Goal: Complete application form

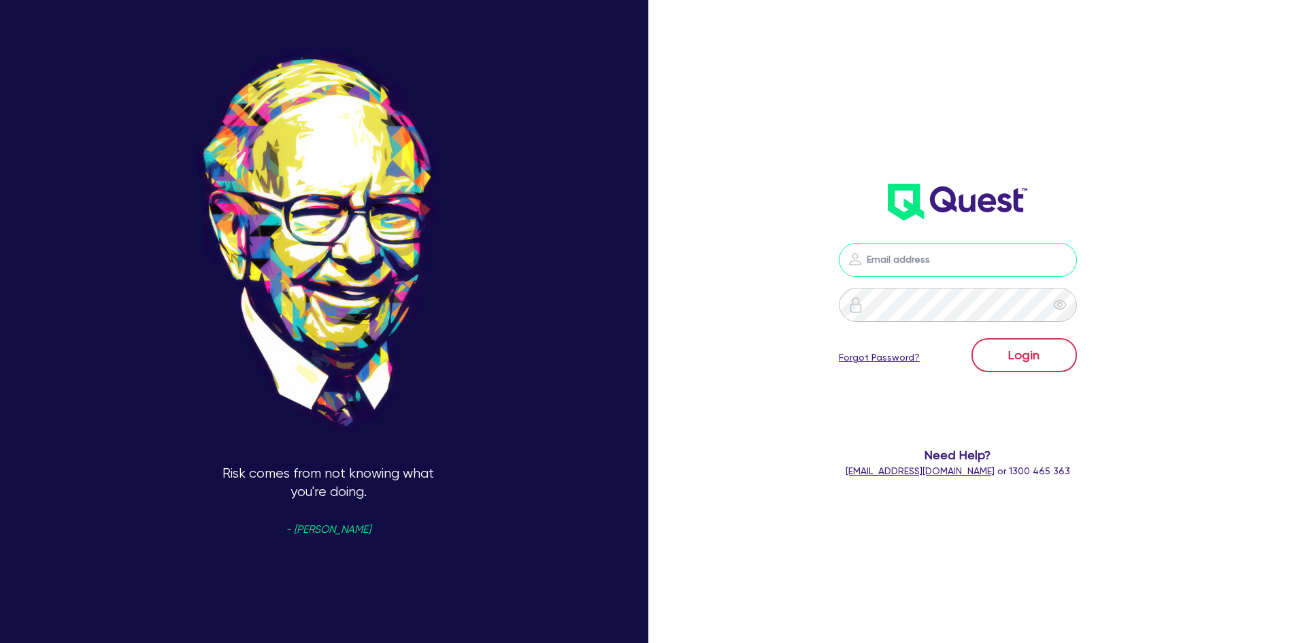
type input "[PERSON_NAME][EMAIL_ADDRESS][PERSON_NAME][DOMAIN_NAME]"
click at [1016, 345] on button "Login" at bounding box center [1024, 355] width 105 height 34
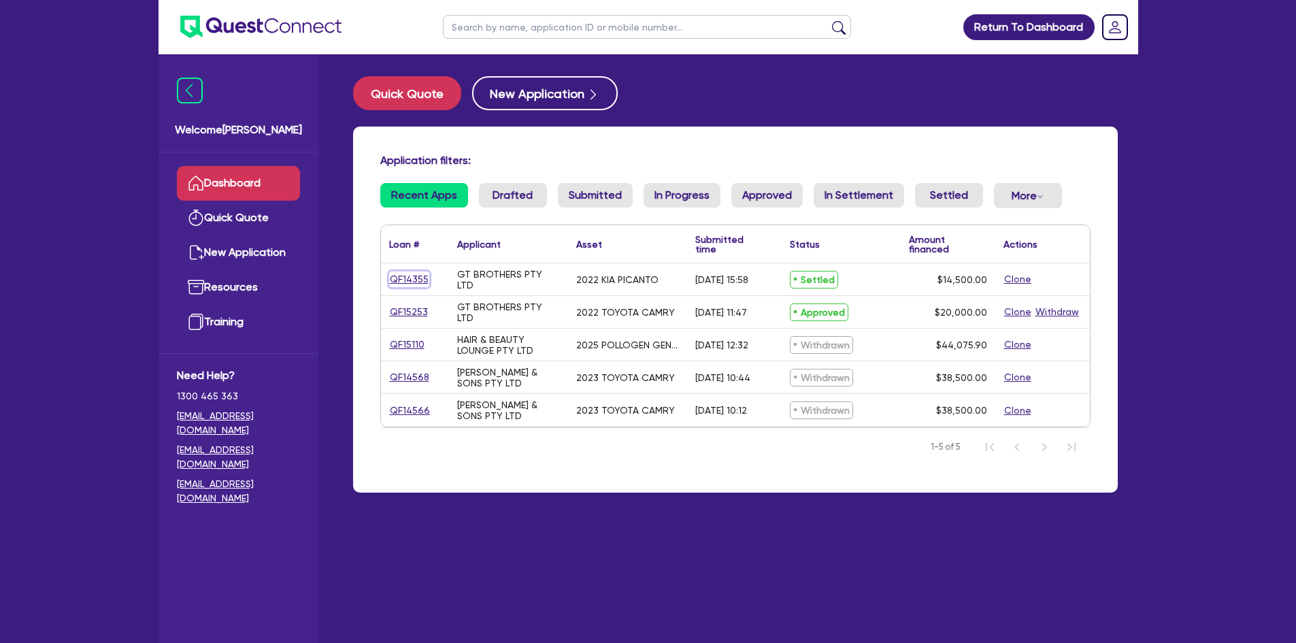
click at [405, 276] on link "QF14355" at bounding box center [409, 280] width 40 height 16
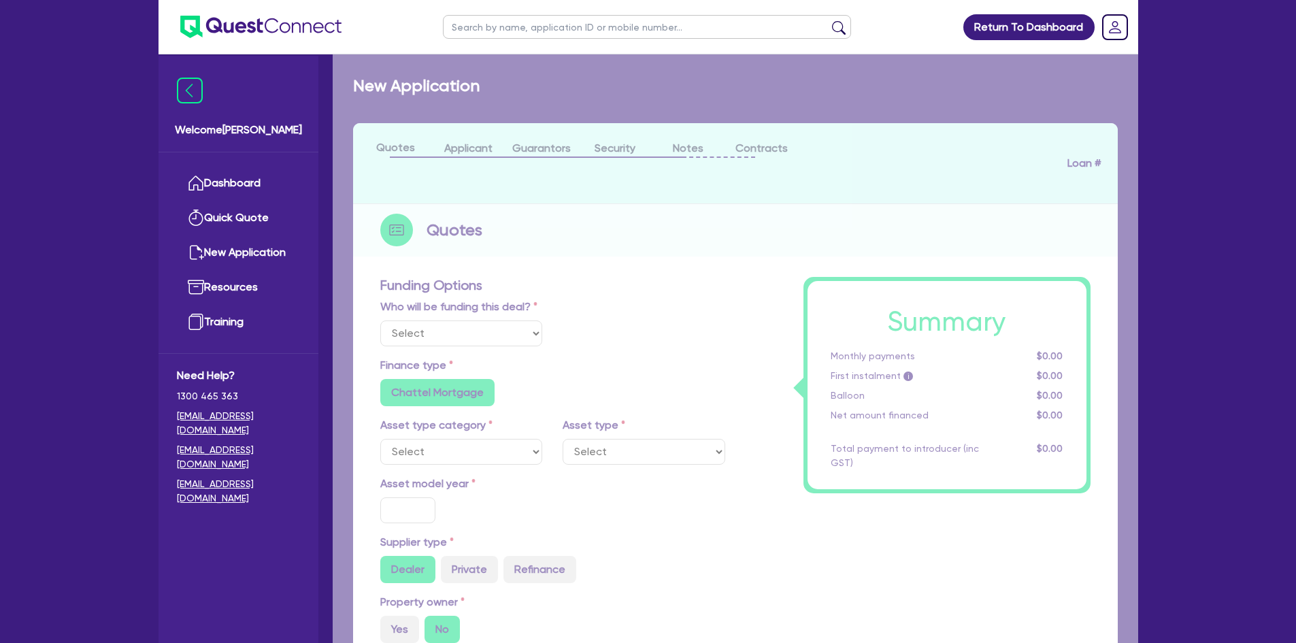
select select "Quest Finance - Own Book"
select select "CARS_AND_LIGHT_TRUCKS"
type input "2022"
type input "14,500"
type input "6"
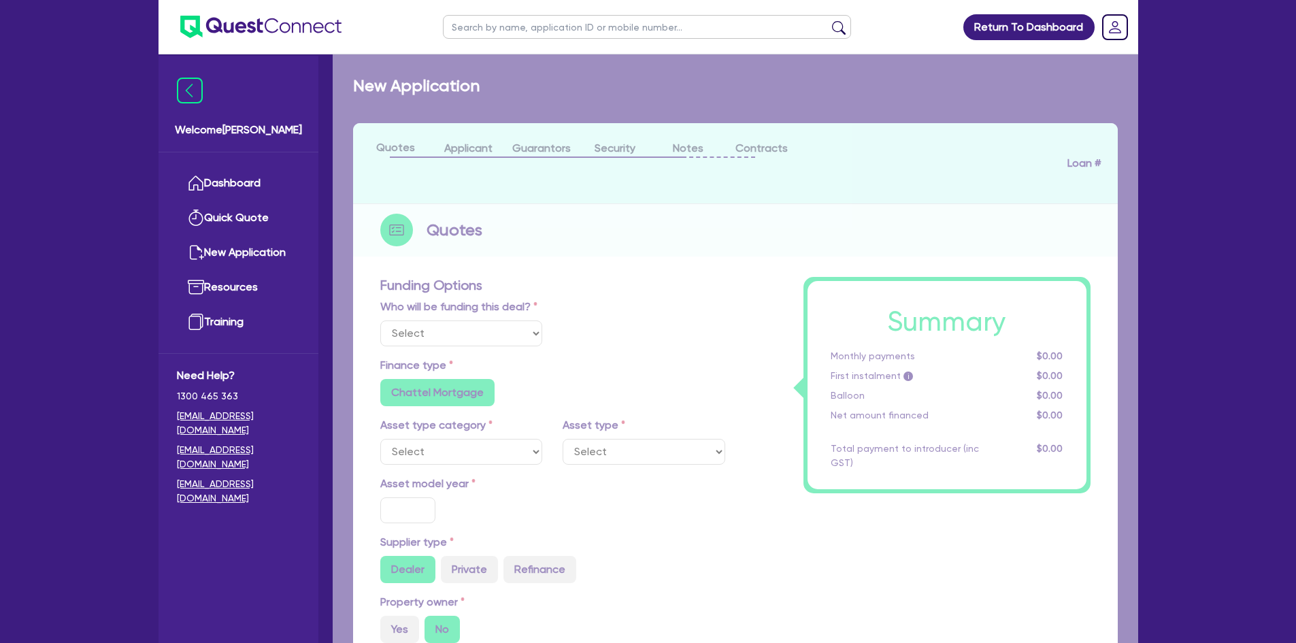
type input "870"
radio input "true"
type input "17.95"
type input "909.09"
select select "PASSENGER_VEHICLES"
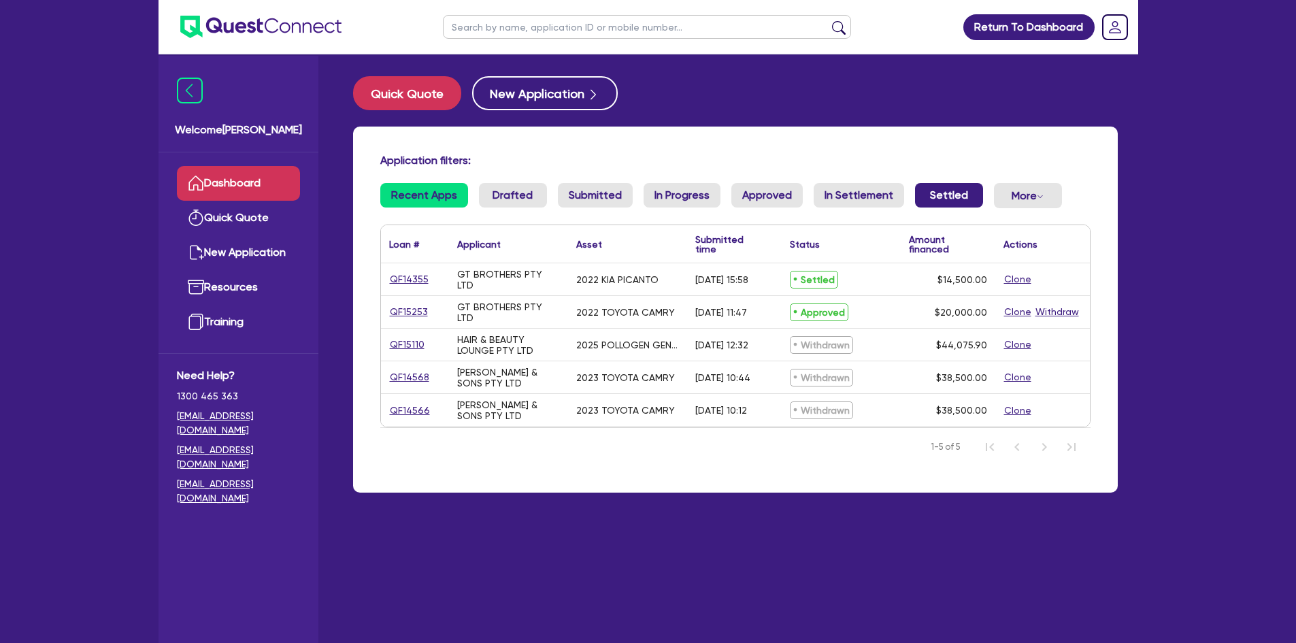
click at [931, 190] on link "Settled" at bounding box center [949, 195] width 68 height 24
